Goal: Find specific page/section: Find specific page/section

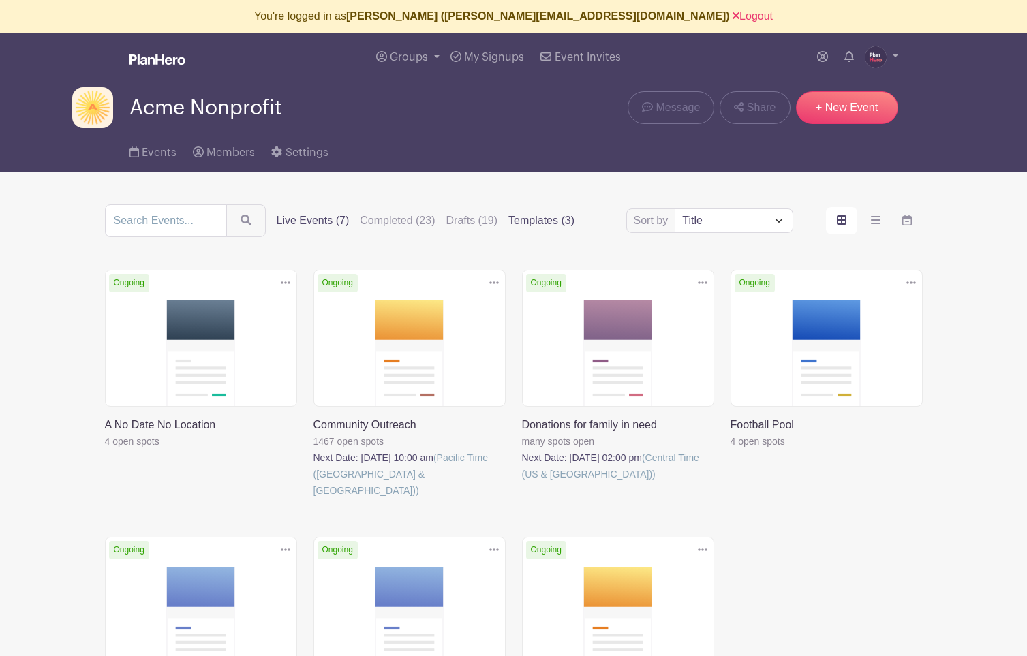
click at [542, 223] on label "Templates (3)" at bounding box center [541, 221] width 66 height 16
click at [0, 0] on input "Templates (3)" at bounding box center [0, 0] width 0 height 0
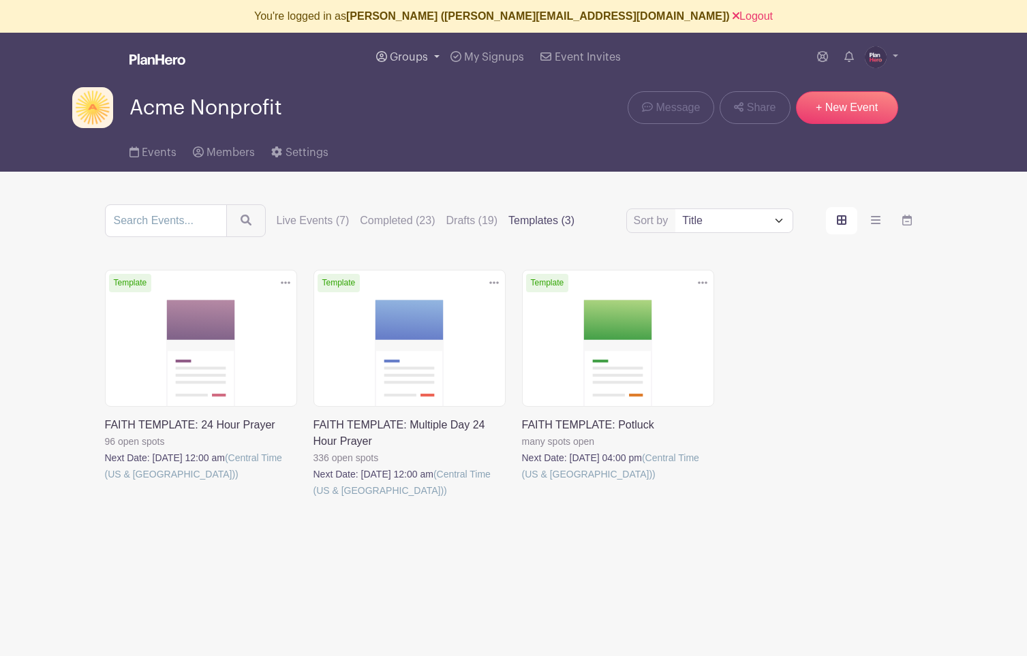
click at [407, 58] on span "Groups" at bounding box center [409, 57] width 38 height 11
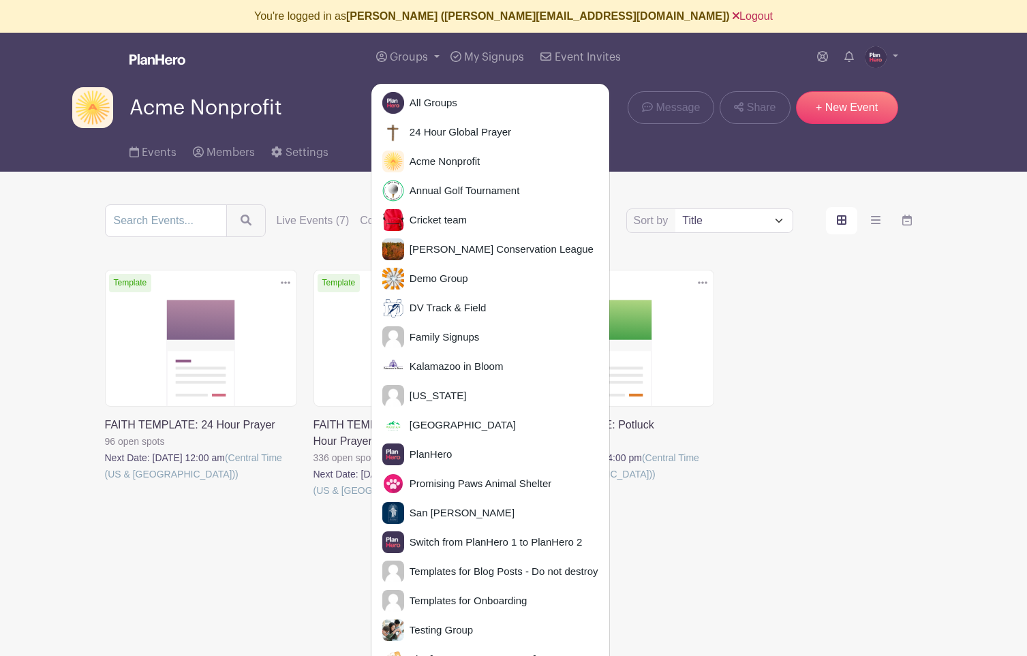
click at [732, 17] on link "Logout" at bounding box center [752, 16] width 40 height 12
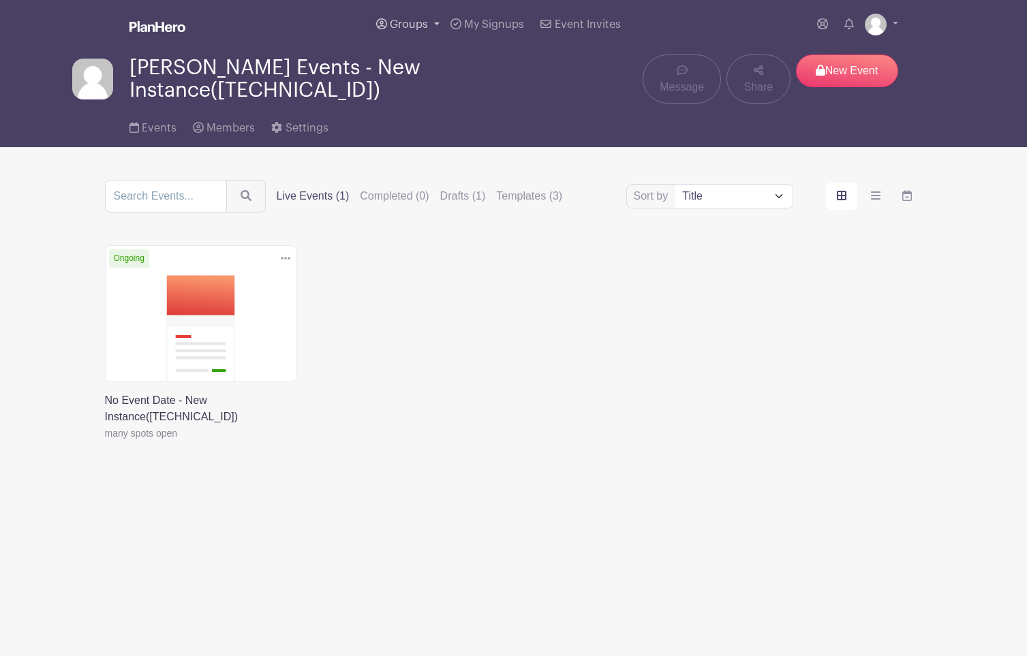
click at [391, 23] on span "Groups" at bounding box center [409, 24] width 38 height 11
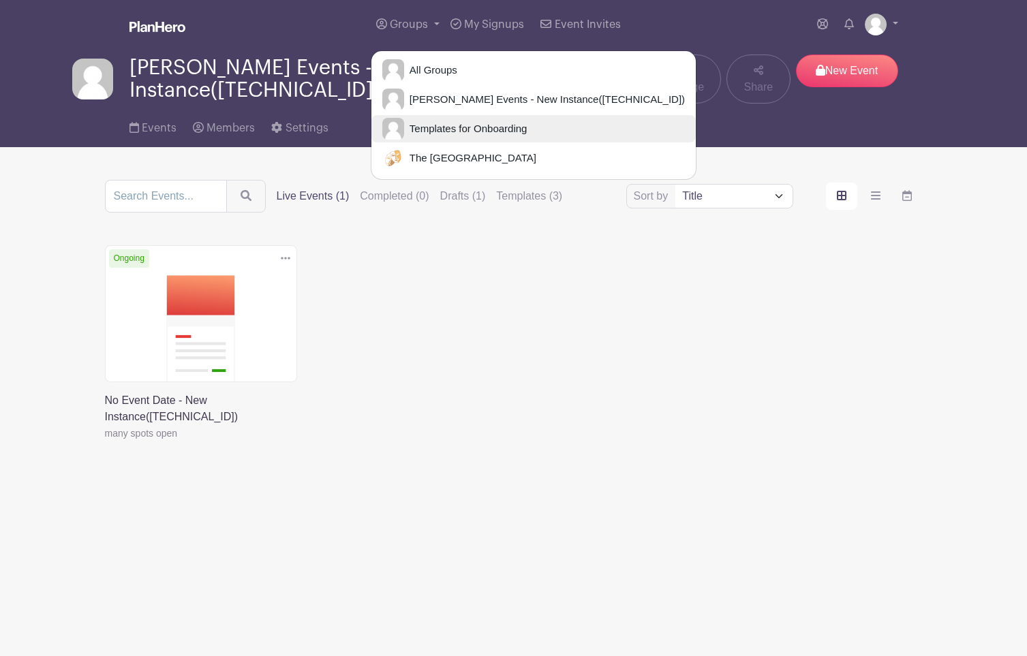
click at [490, 127] on span "Templates for Onboarding" at bounding box center [465, 129] width 123 height 16
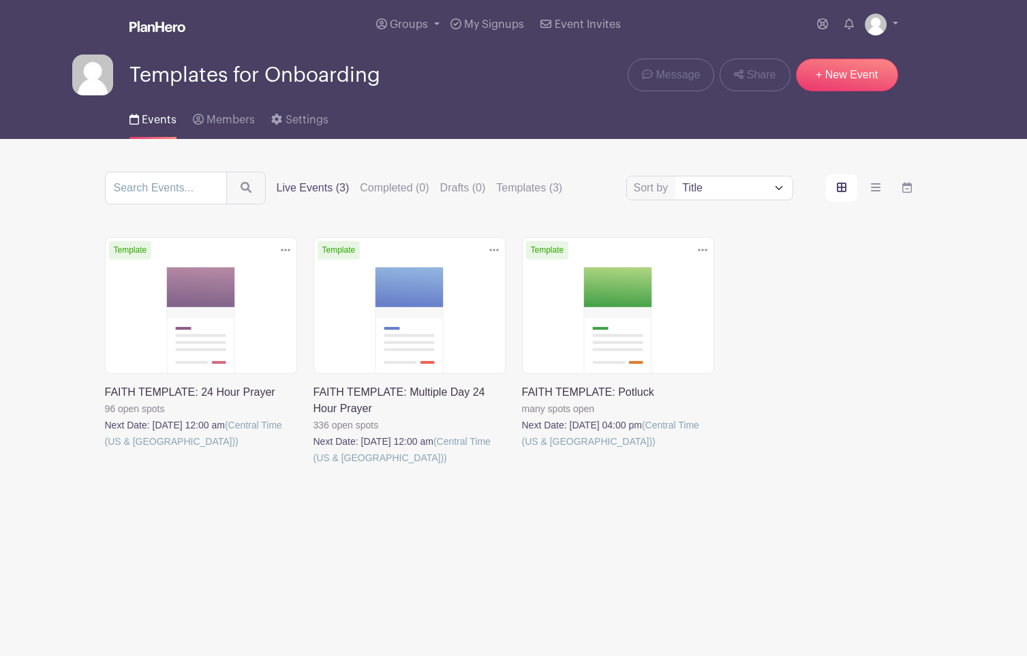
click at [105, 450] on link at bounding box center [105, 450] width 0 height 0
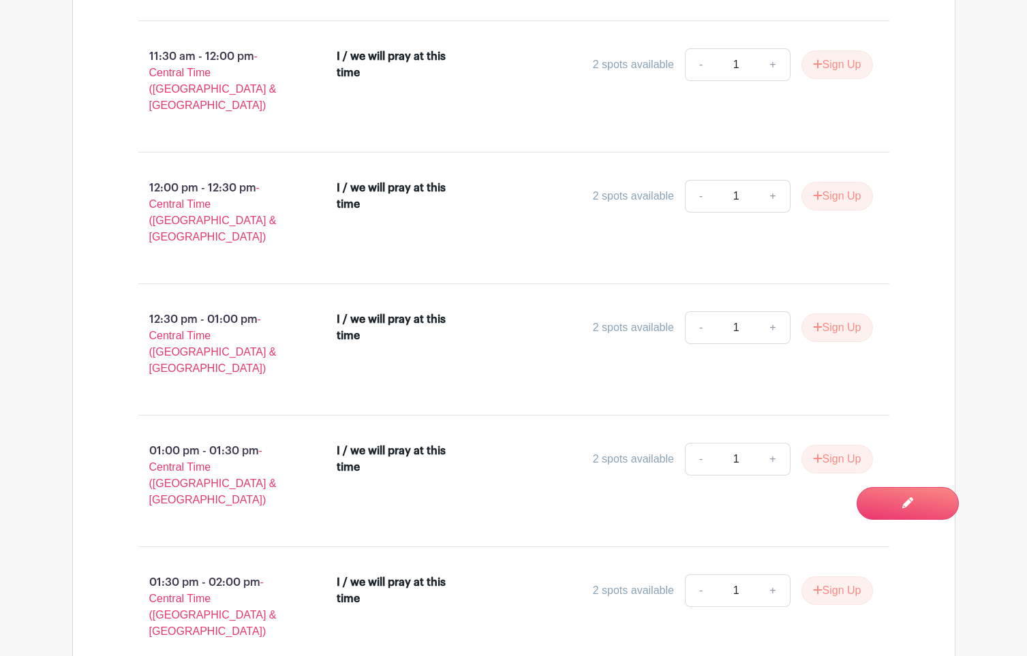
scroll to position [3881, 0]
